Goal: Information Seeking & Learning: Learn about a topic

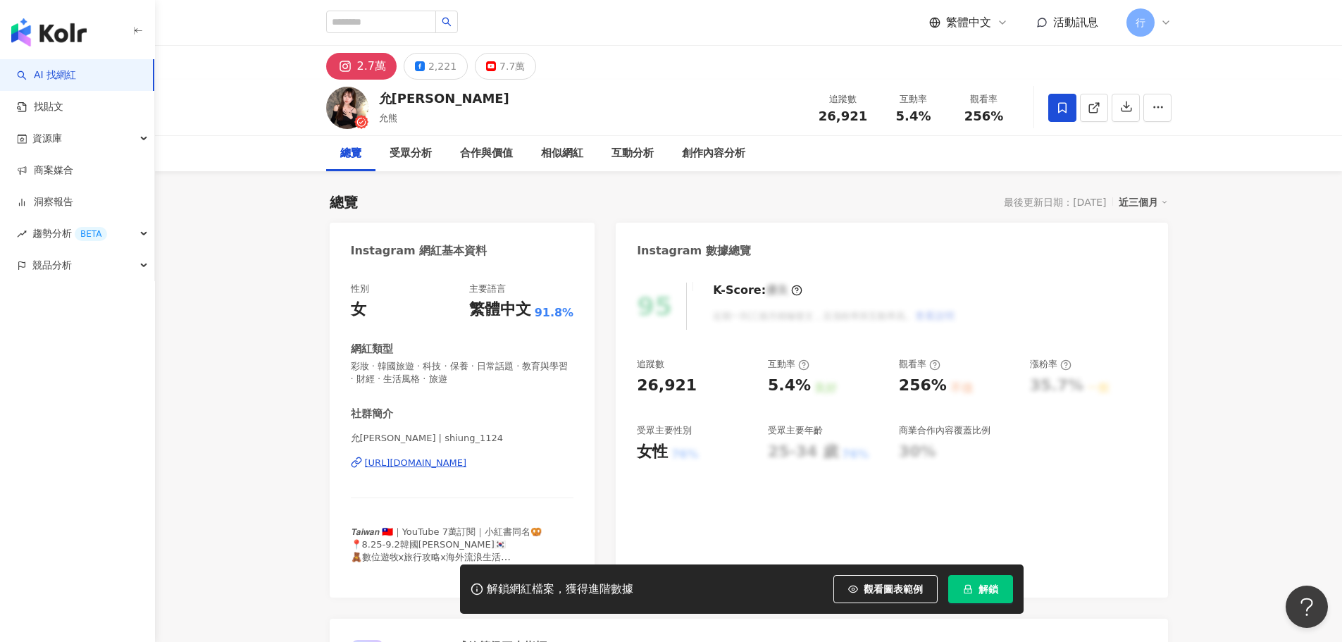
click at [447, 463] on div "https://www.instagram.com/shiung_1124/" at bounding box center [416, 463] width 102 height 13
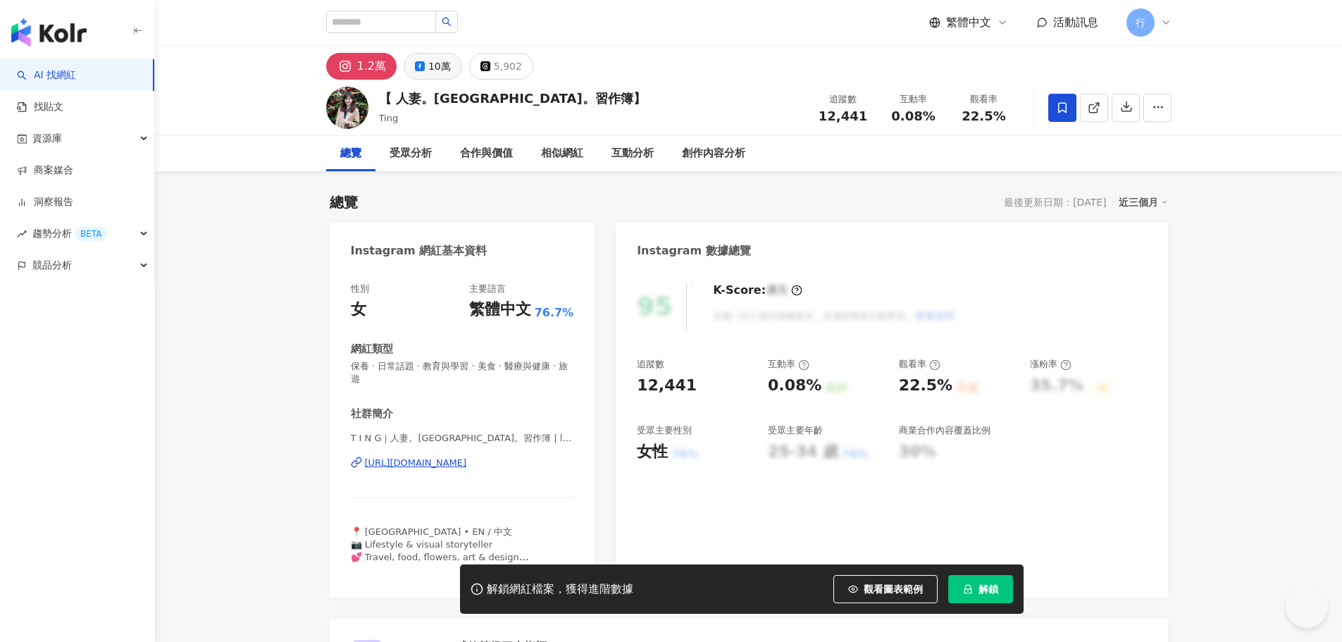
click at [428, 70] on div "10萬" at bounding box center [439, 66] width 23 height 20
click at [497, 473] on div "T I N G｜人妻。倫敦。習作簿 | londonwifediary https://www.instagram.com/londonwifediary/" at bounding box center [462, 473] width 223 height 82
click at [497, 454] on div "T I N G｜人妻。倫敦。習作簿 | londonwifediary https://www.instagram.com/londonwifediary/" at bounding box center [462, 473] width 223 height 82
click at [497, 456] on div "T I N G｜人妻。倫敦。習作簿 | londonwifediary https://www.instagram.com/londonwifediary/" at bounding box center [462, 473] width 223 height 82
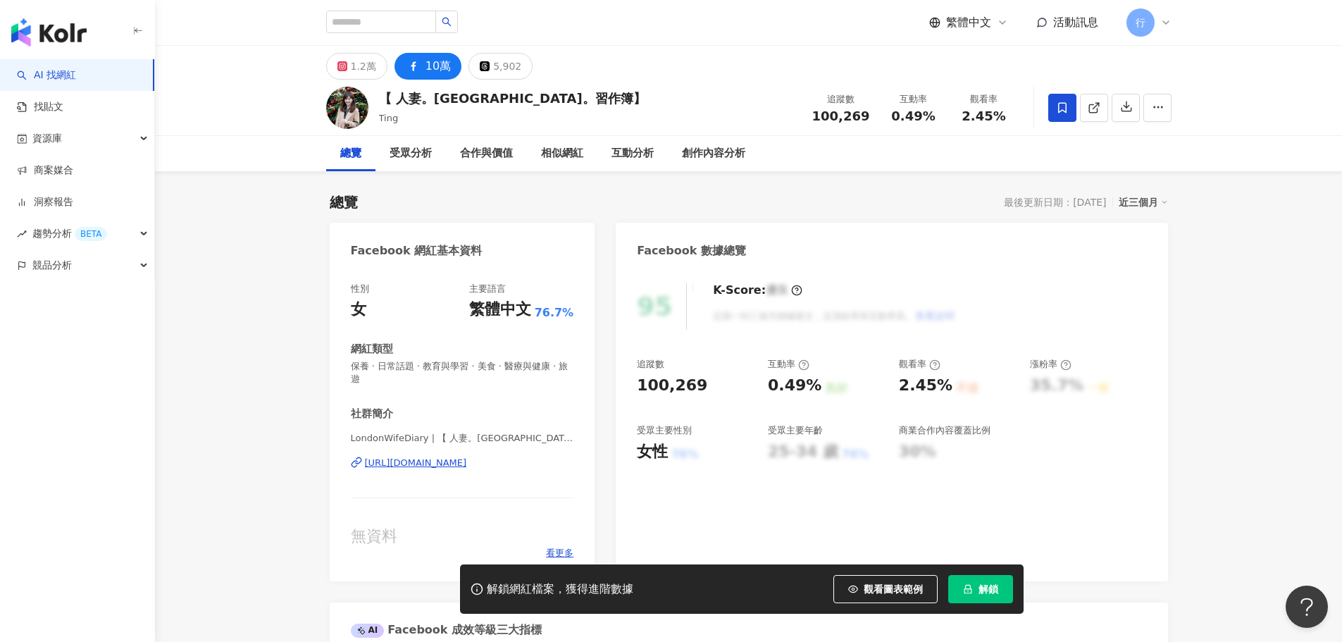
click at [467, 461] on div "https://www.facebook.com/323899347679081" at bounding box center [416, 463] width 102 height 13
click at [352, 70] on div "1.2萬" at bounding box center [363, 66] width 25 height 20
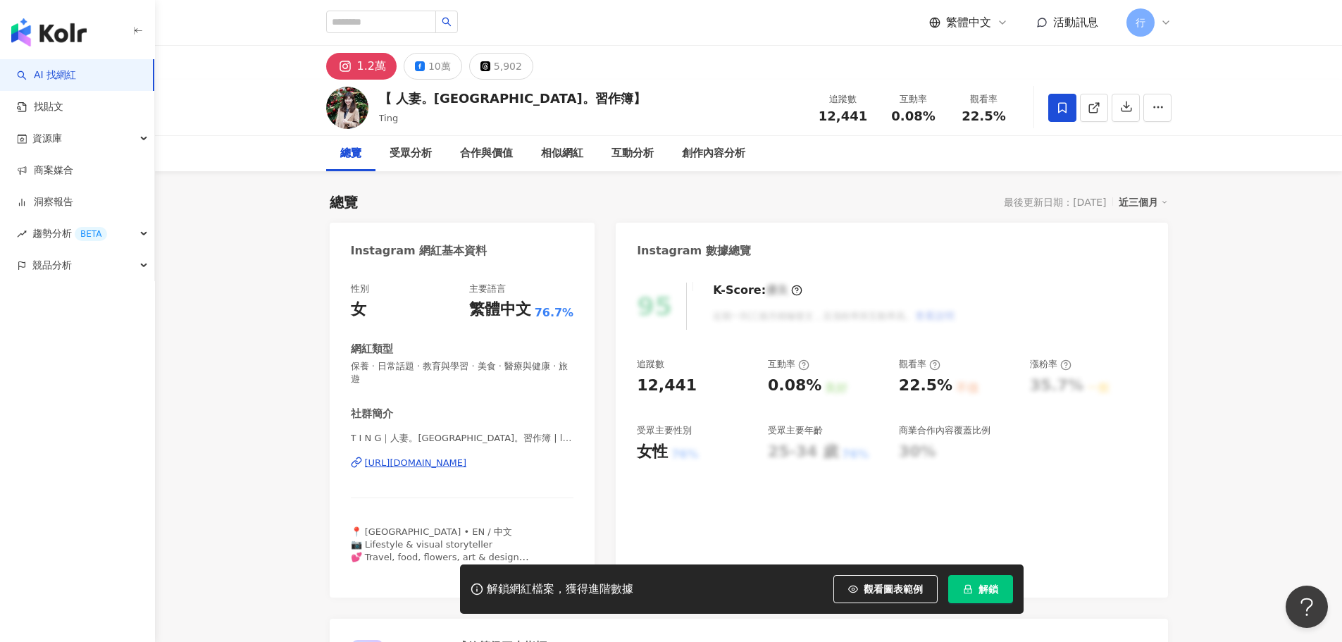
click at [459, 463] on div "https://www.instagram.com/londonwifediary/" at bounding box center [416, 463] width 102 height 13
drag, startPoint x: 519, startPoint y: 101, endPoint x: 407, endPoint y: 99, distance: 112.0
click at [407, 99] on div "【 人妻。倫敦。習作簿】" at bounding box center [512, 98] width 267 height 18
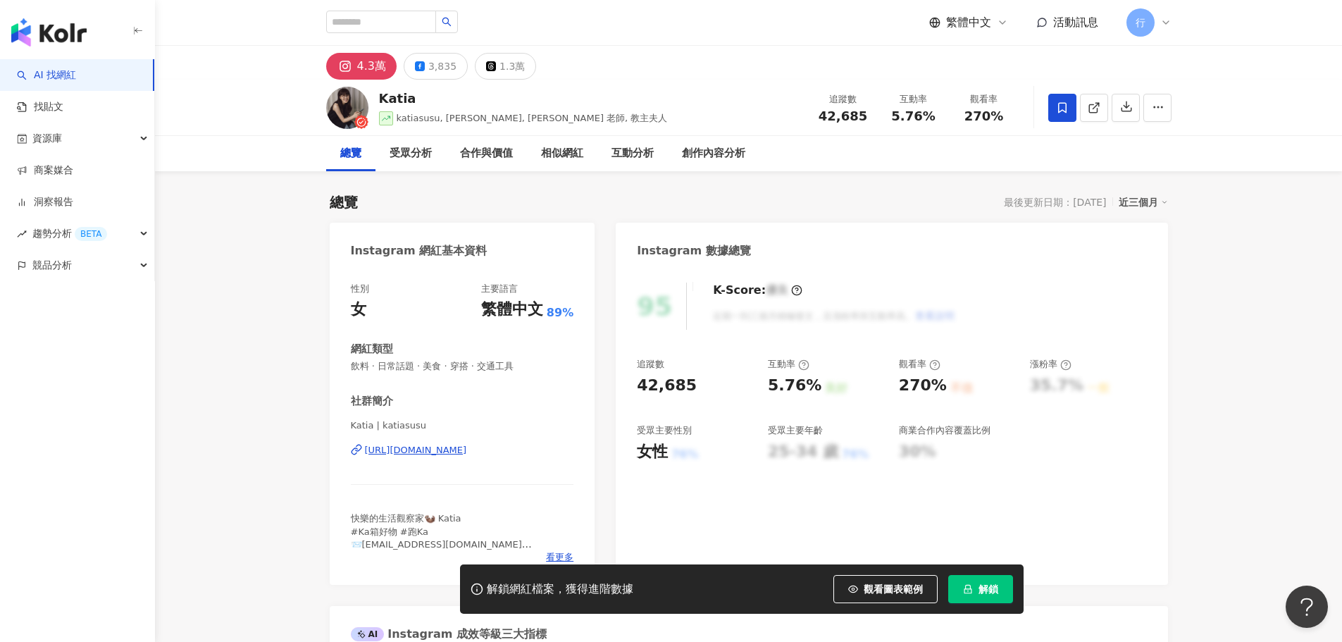
click at [467, 452] on div "https://www.instagram.com/katiasusu/" at bounding box center [416, 450] width 102 height 13
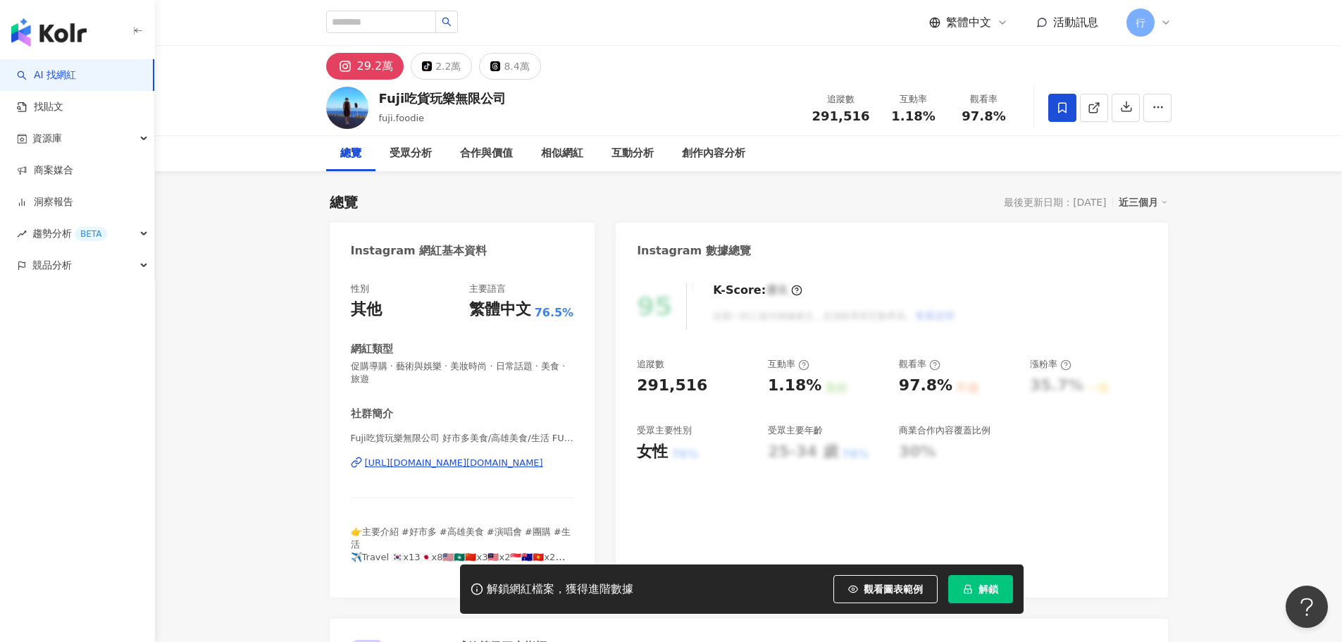
click at [438, 464] on div "https://www.instagram.com/fuji.foodie/" at bounding box center [454, 463] width 178 height 13
drag, startPoint x: 513, startPoint y: 101, endPoint x: 378, endPoint y: 104, distance: 135.3
click at [378, 104] on div "Fuji吃貨玩樂無限公司 fuji.foodie 追蹤數 291,516 互動率 1.18% 觀看率 97.8%" at bounding box center [749, 108] width 902 height 56
copy div "Fuji吃貨玩樂無限公司"
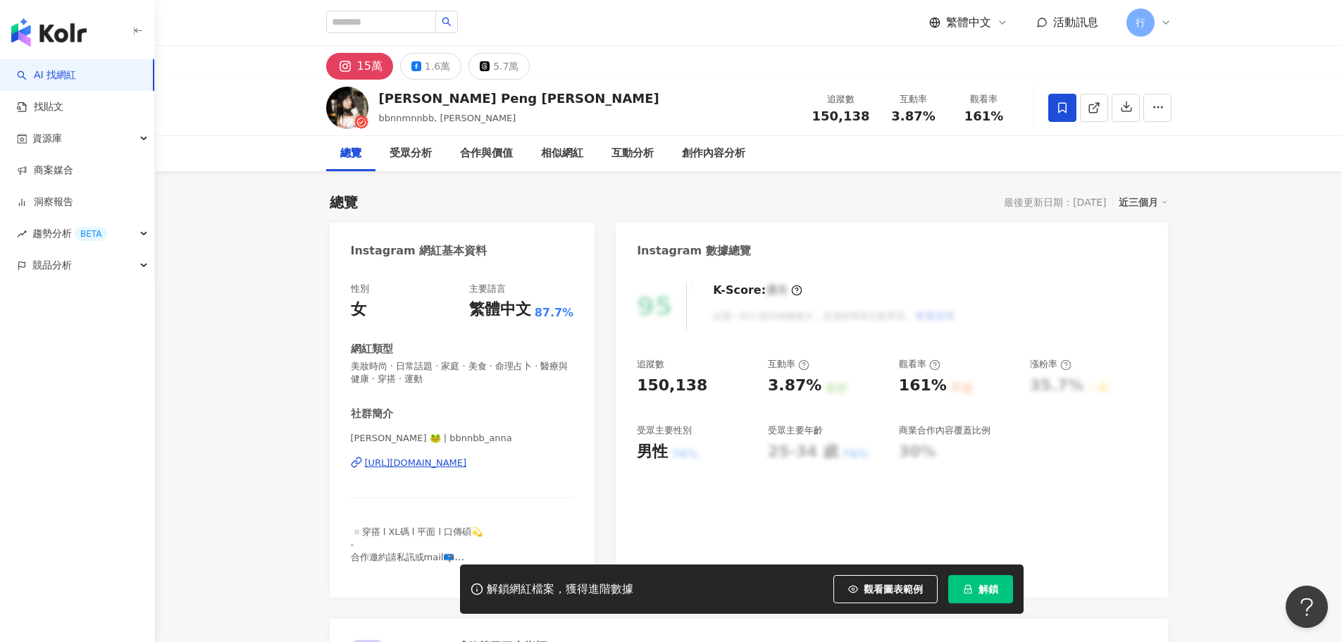
click at [454, 461] on div "https://www.instagram.com/bbnnbb_anna/" at bounding box center [416, 463] width 102 height 13
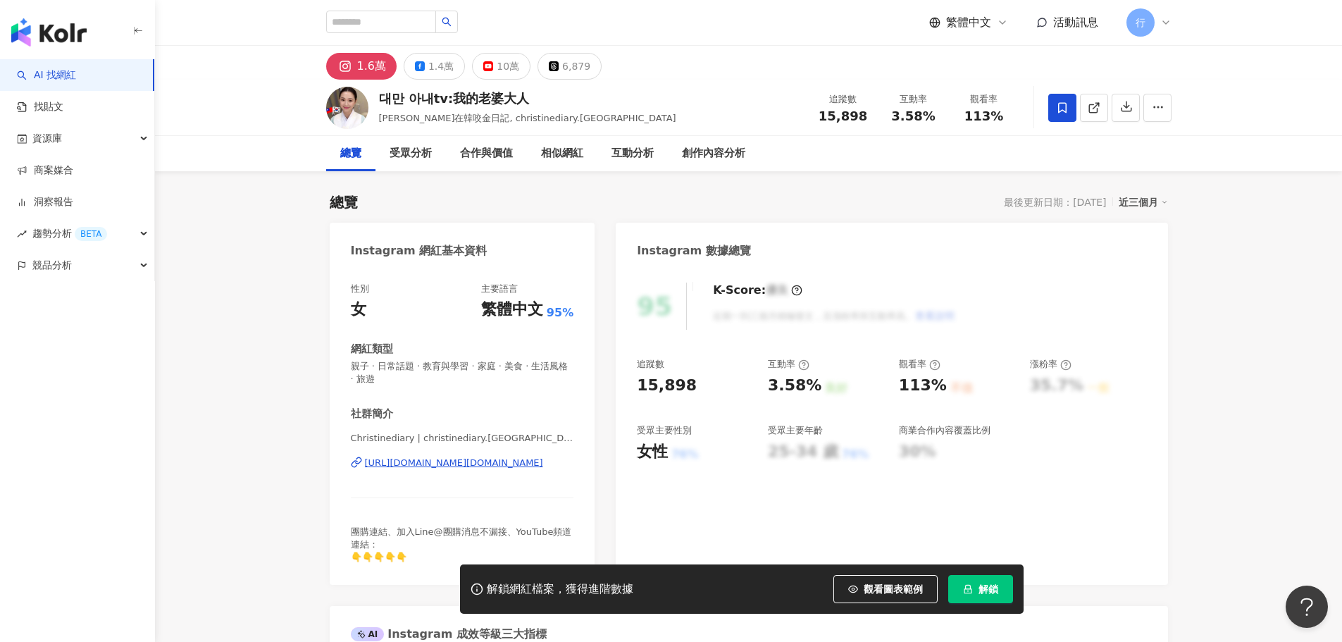
click at [460, 466] on div "https://www.instagram.com/christinediary.korea/" at bounding box center [454, 463] width 178 height 13
drag, startPoint x: 450, startPoint y: 97, endPoint x: 538, endPoint y: 98, distance: 88.1
click at [538, 98] on div "대만 아내tv:我的老婆大人" at bounding box center [527, 98] width 297 height 18
copy div "我的老婆大人"
drag, startPoint x: 378, startPoint y: 97, endPoint x: 539, endPoint y: 98, distance: 160.6
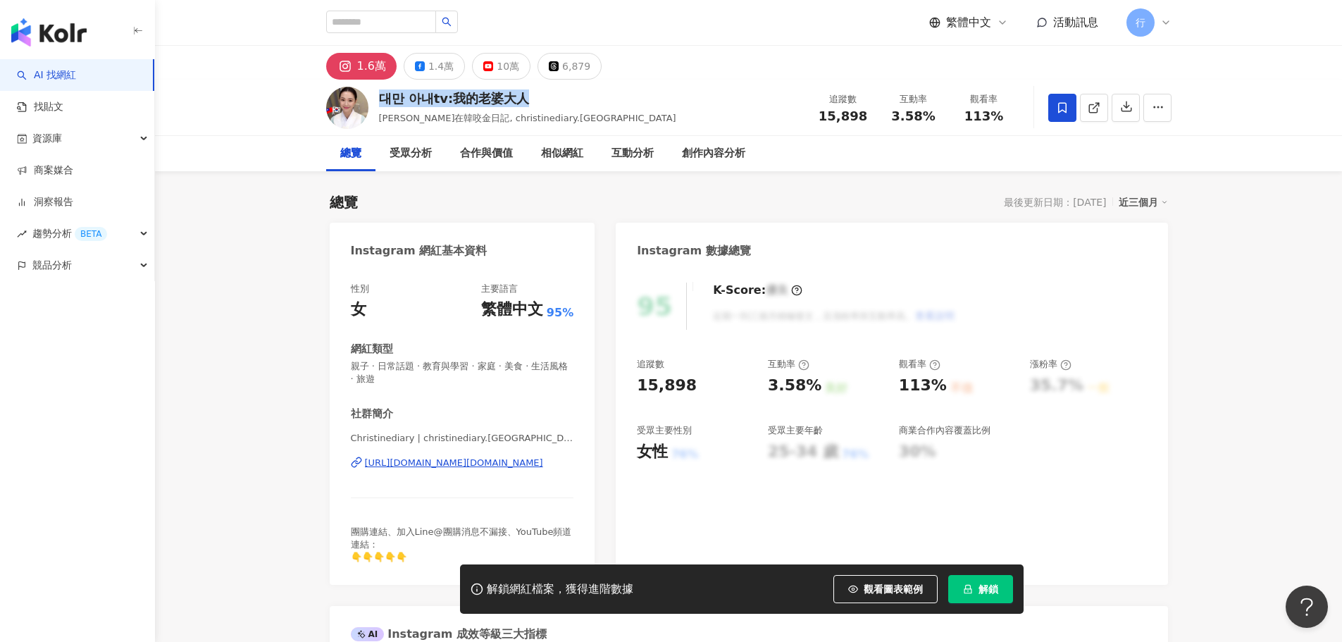
click at [539, 98] on div "대만 아내tv:我的老婆大人" at bounding box center [527, 98] width 297 height 18
copy div "대만 아내tv:我的老婆大人"
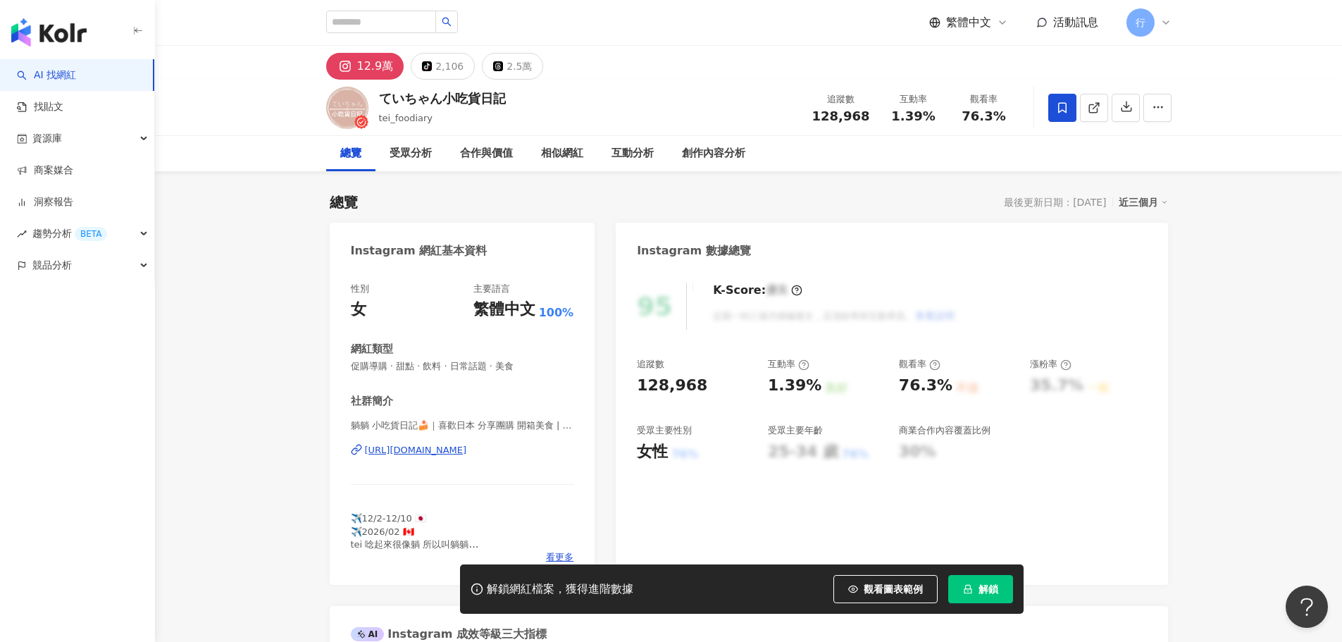
click at [467, 449] on div "[URL][DOMAIN_NAME]" at bounding box center [416, 450] width 102 height 13
